Goal: Find specific page/section: Find specific page/section

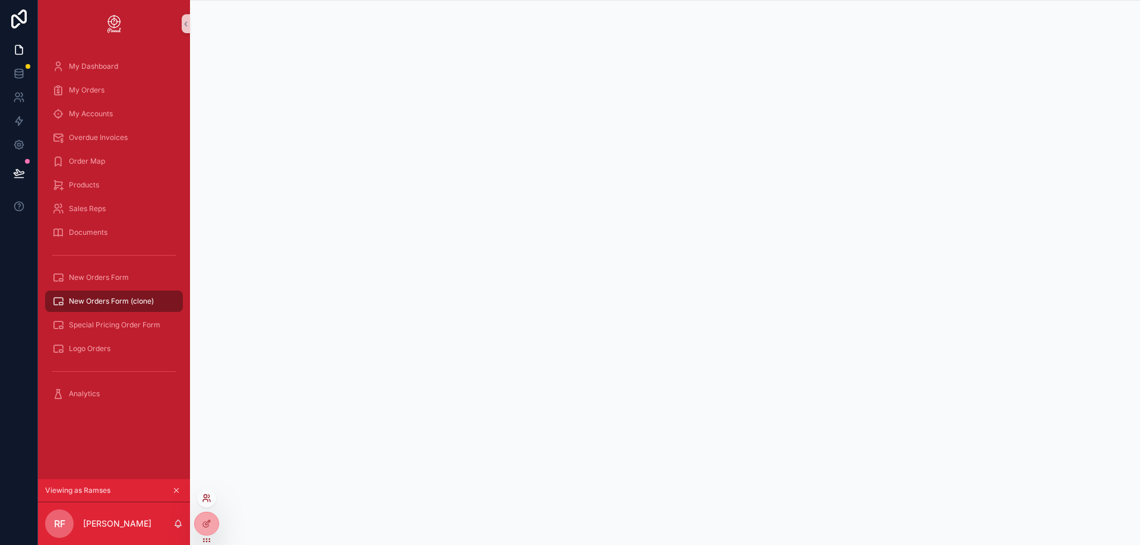
click at [207, 497] on icon at bounding box center [205, 496] width 3 height 3
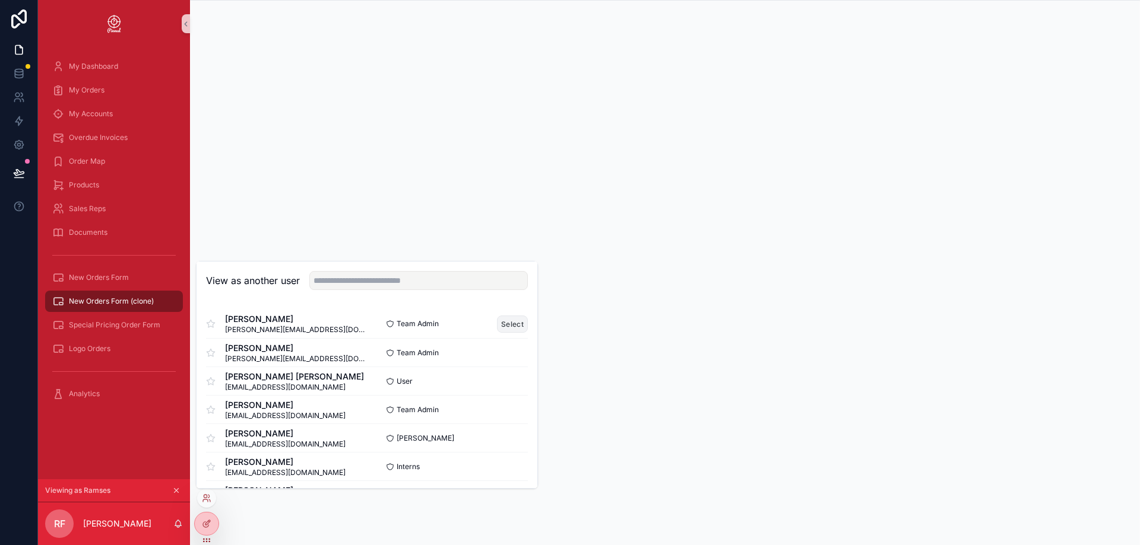
click at [505, 326] on button "Select" at bounding box center [512, 324] width 31 height 17
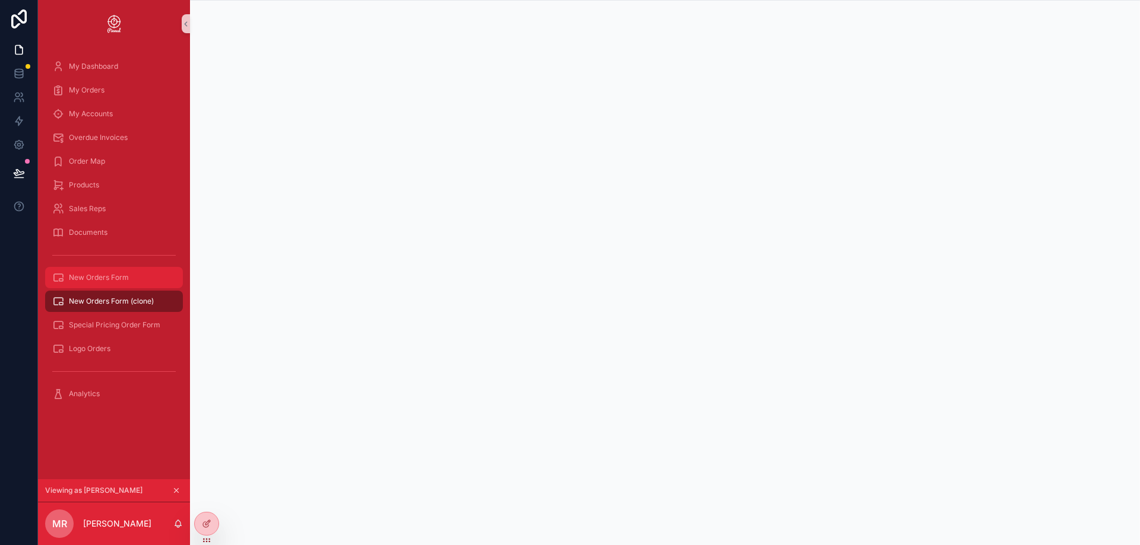
click at [125, 281] on span "New Orders Form" at bounding box center [99, 277] width 60 height 9
click at [119, 299] on span "New Orders Form (clone)" at bounding box center [111, 301] width 85 height 9
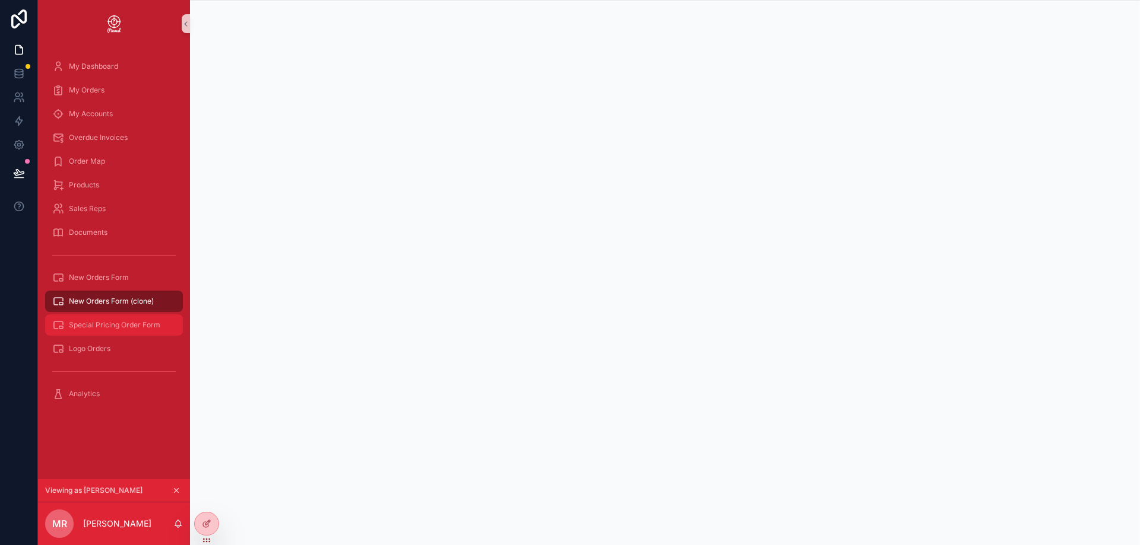
click at [109, 325] on span "Special Pricing Order Form" at bounding box center [114, 324] width 91 height 9
